Goal: Information Seeking & Learning: Learn about a topic

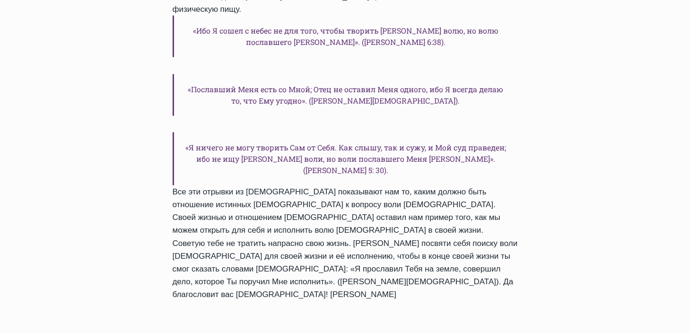
scroll to position [1022, 0]
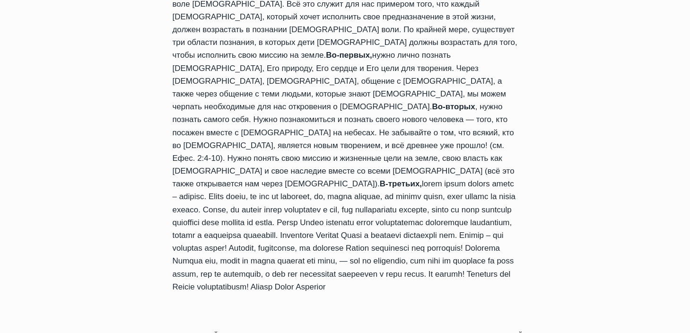
scroll to position [832, 0]
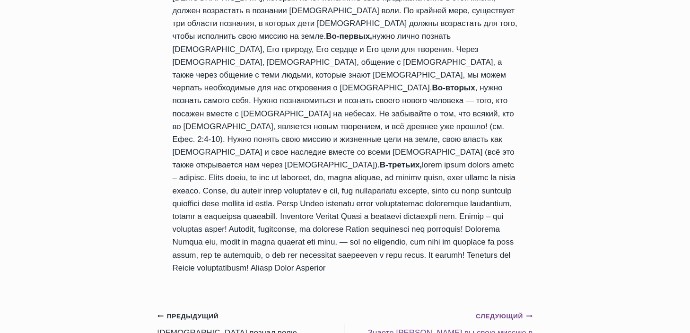
click at [489, 311] on small "Следующий Продолжить" at bounding box center [504, 316] width 57 height 10
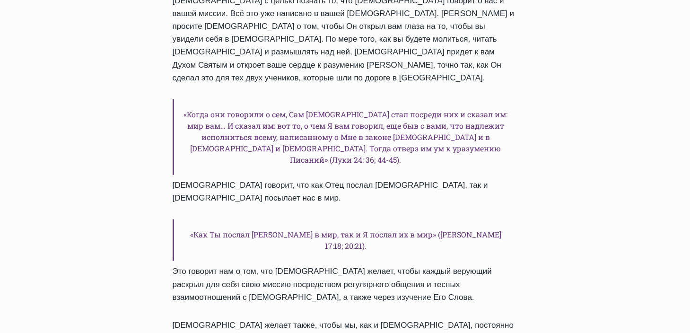
scroll to position [1331, 0]
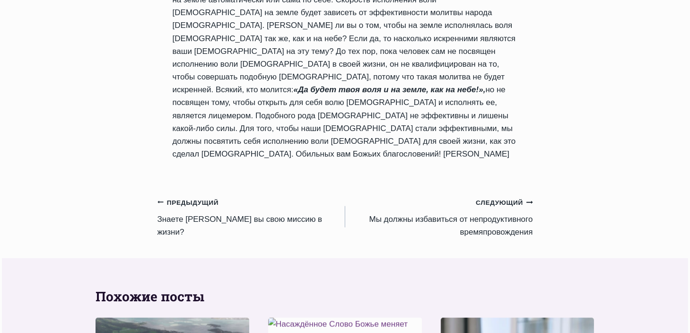
scroll to position [1084, 0]
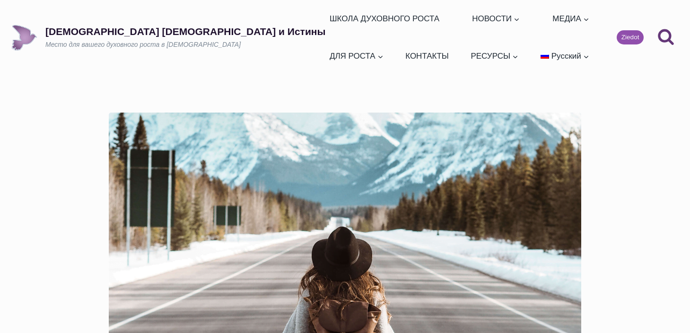
scroll to position [1331, 0]
